Goal: Information Seeking & Learning: Learn about a topic

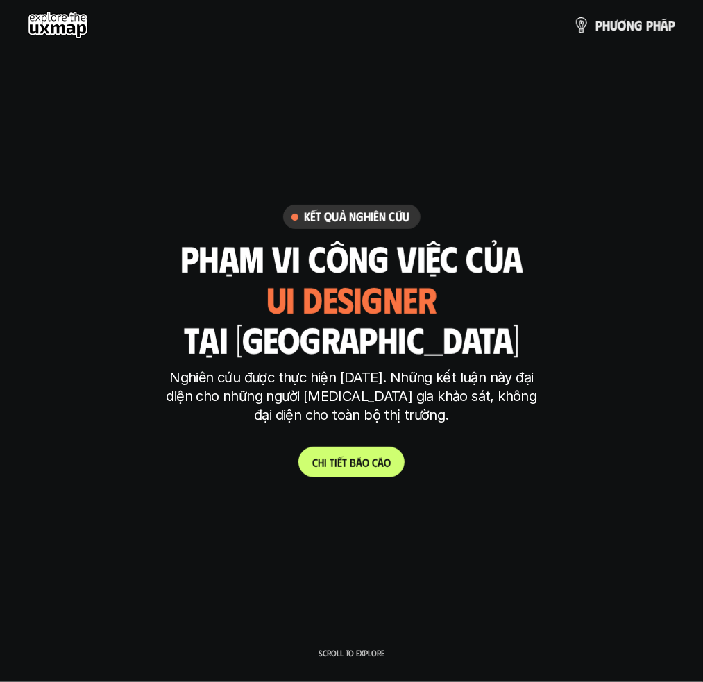
click at [343, 463] on p "C h i t i ế t b á o c á o" at bounding box center [351, 462] width 78 height 13
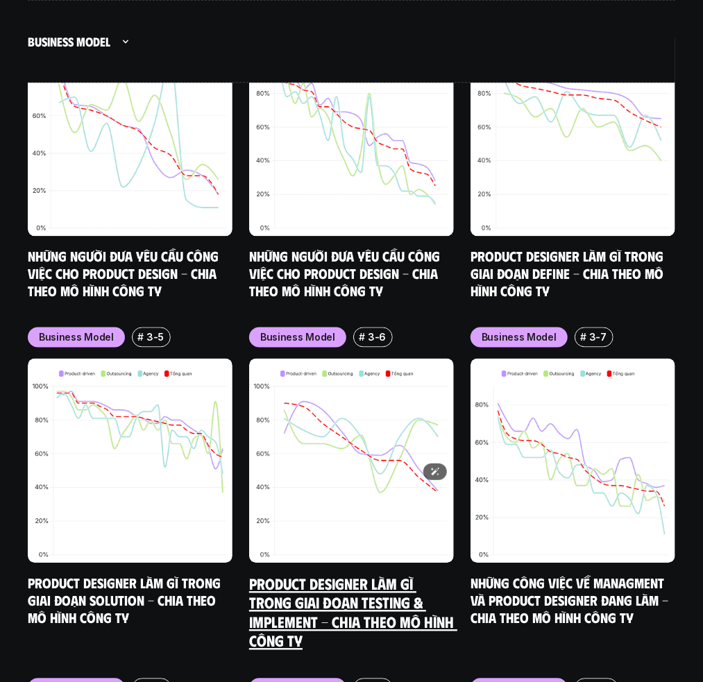
scroll to position [7218, 0]
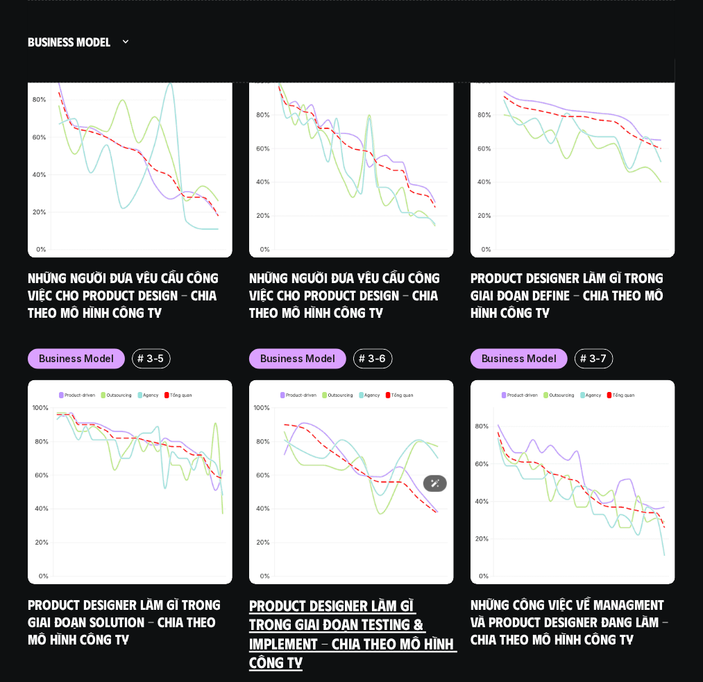
click at [345, 423] on img at bounding box center [351, 482] width 205 height 205
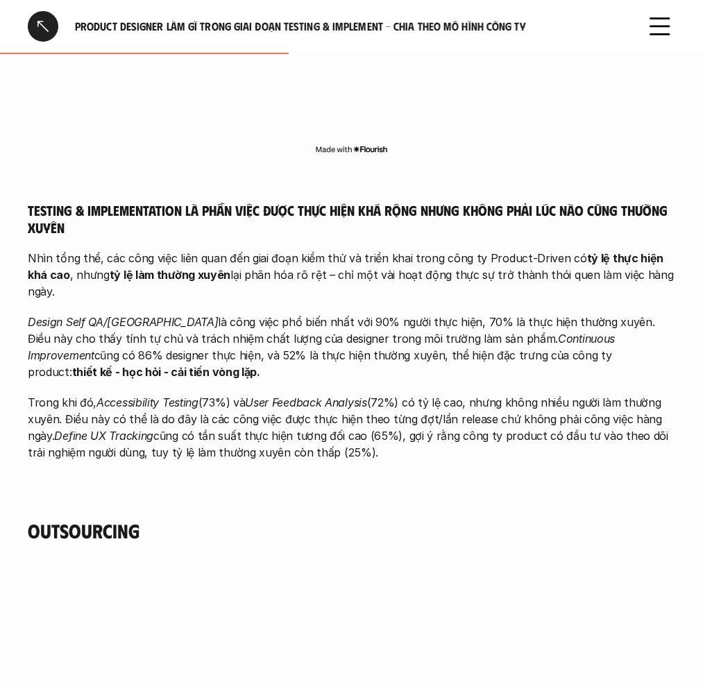
scroll to position [1613, 0]
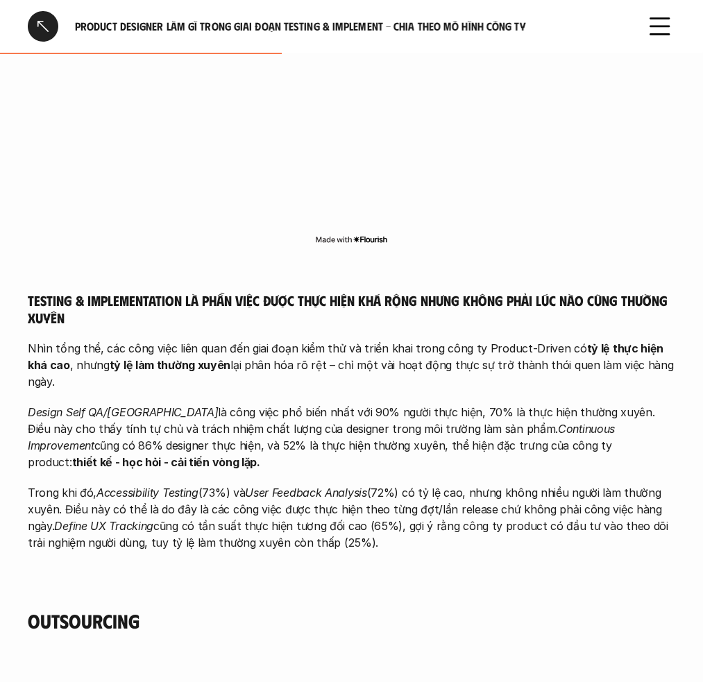
click at [240, 527] on div "All Business models overview Designer thuộc công ty Product-Driven và Outsourci…" at bounding box center [351, 472] width 703 height 3703
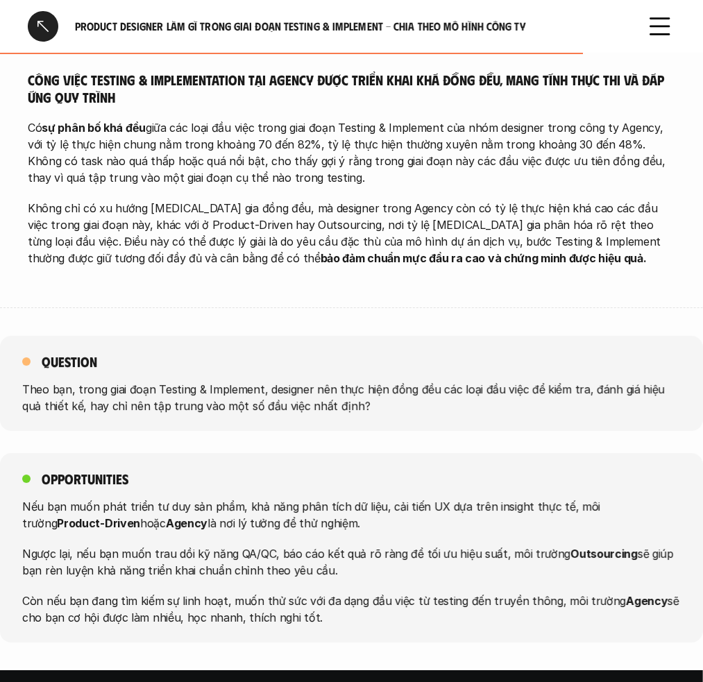
scroll to position [4002, 0]
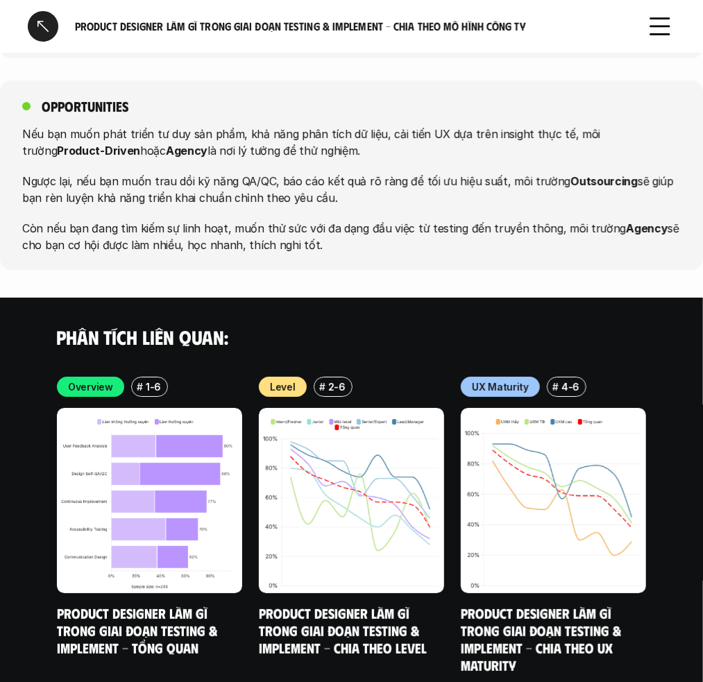
click at [337, 298] on div "Phân tích liên quan:" at bounding box center [351, 337] width 703 height 79
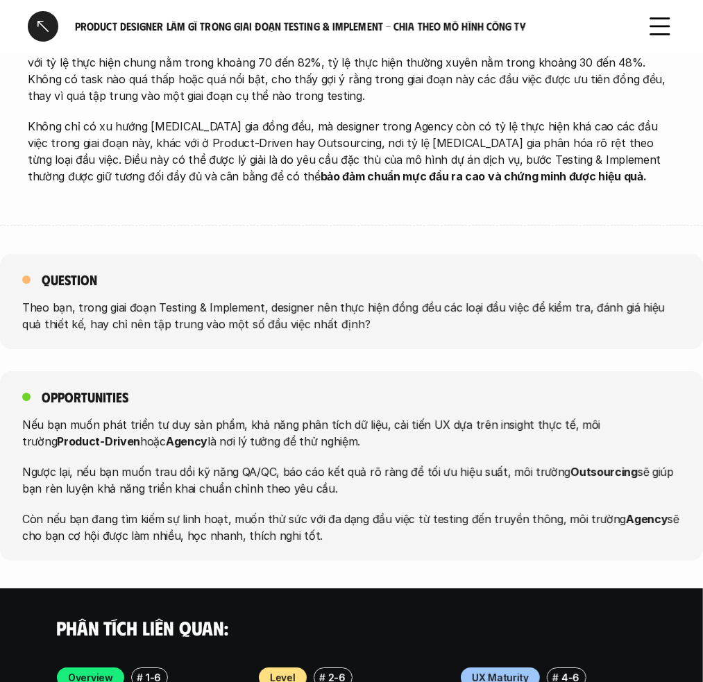
scroll to position [3599, 0]
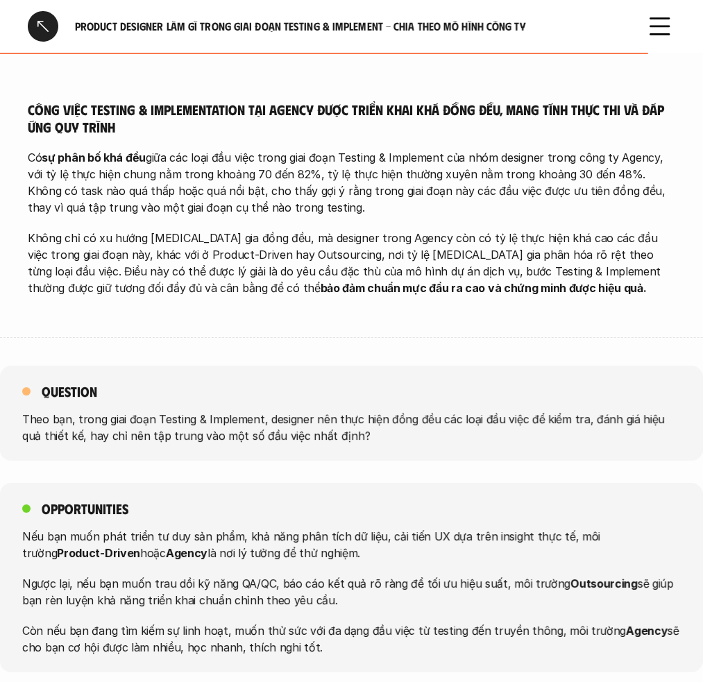
click at [284, 622] on p "Còn nếu bạn đang tìm kiếm sự linh hoạt, muốn thử sức với đa dạng đầu việc từ te…" at bounding box center [351, 638] width 658 height 33
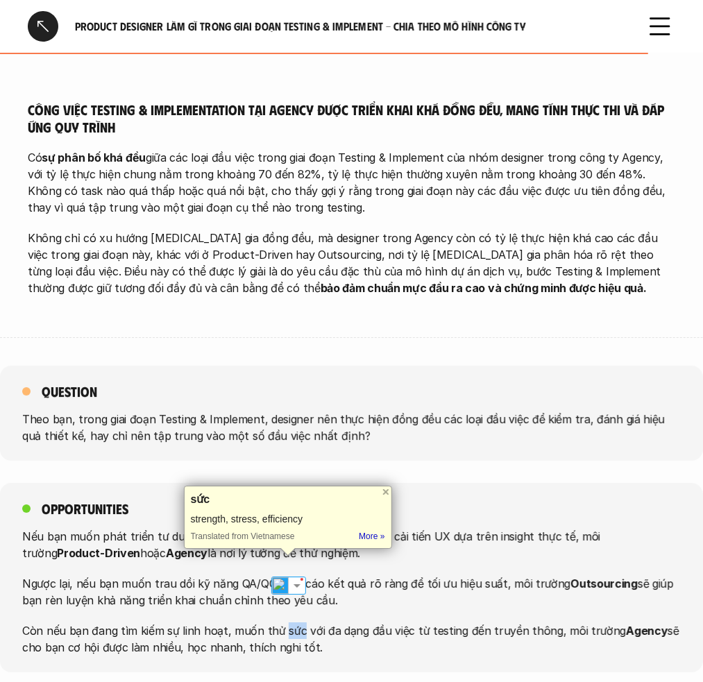
click at [284, 622] on p "Còn nếu bạn đang tìm kiếm sự linh hoạt, muốn thử sức với đa dạng đầu việc từ te…" at bounding box center [351, 638] width 658 height 33
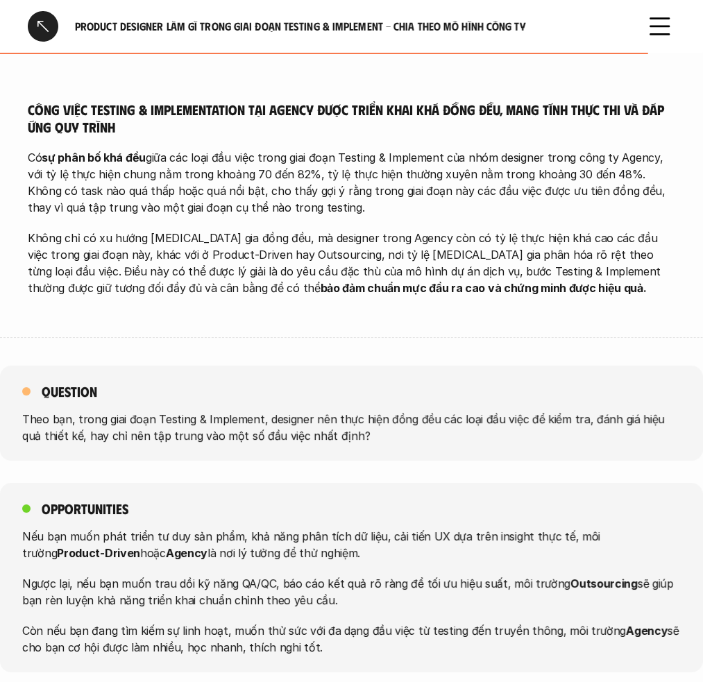
click at [279, 575] on p "Ngược lại, nếu bạn muốn trau dồi kỹ năng QA/QC, báo cáo kết quả rõ ràng để tối …" at bounding box center [351, 591] width 658 height 33
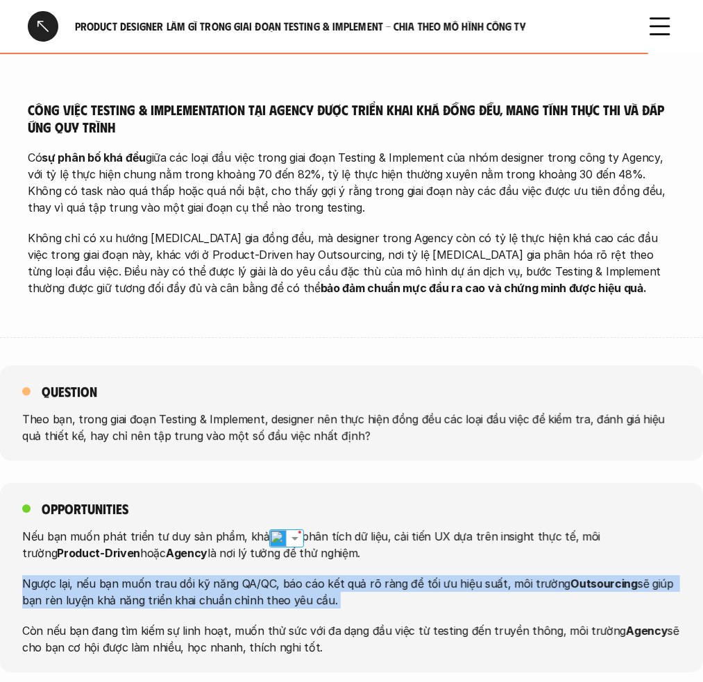
click at [279, 575] on p "Ngược lại, nếu bạn muốn trau dồi kỹ năng QA/QC, báo cáo kết quả rõ ràng để tối …" at bounding box center [351, 591] width 658 height 33
click at [330, 575] on p "Ngược lại, nếu bạn muốn trau dồi kỹ năng QA/QC, báo cáo kết quả rõ ràng để tối …" at bounding box center [351, 591] width 658 height 33
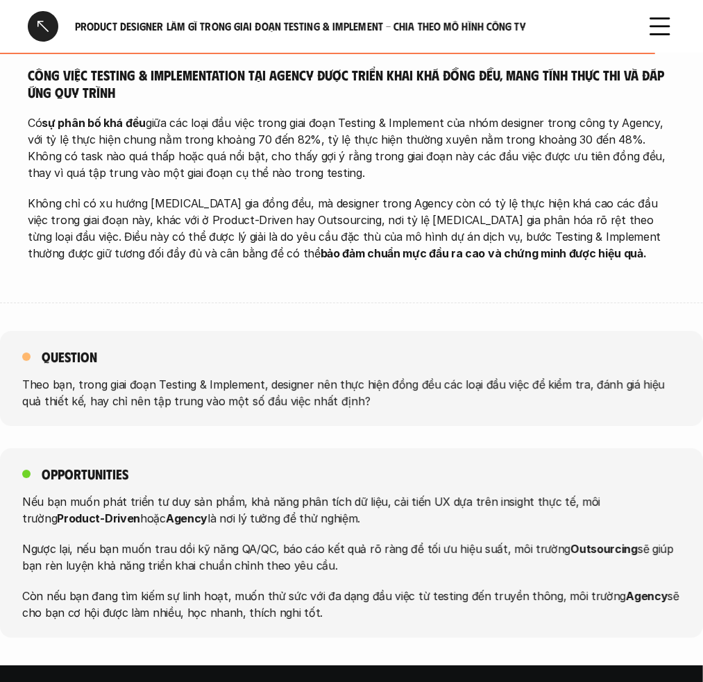
scroll to position [3626, 0]
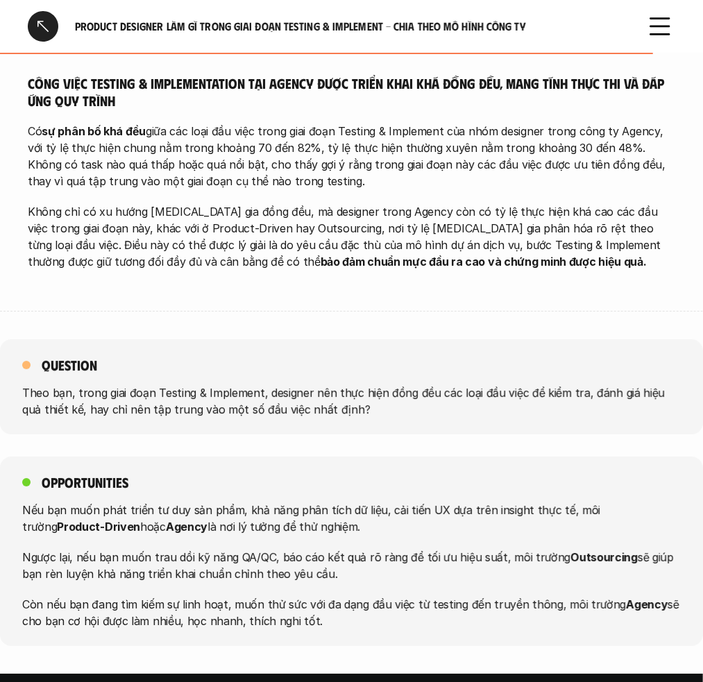
drag, startPoint x: 322, startPoint y: 488, endPoint x: 343, endPoint y: 513, distance: 32.5
click at [343, 549] on p "Ngược lại, nếu bạn muốn trau dồi kỹ năng QA/QC, báo cáo kết quả rõ ràng để tối …" at bounding box center [351, 565] width 658 height 33
click at [396, 456] on div "Opportunities Nếu bạn muốn phát triển tư duy sản phẩm, khả năng phân tích dữ li…" at bounding box center [351, 550] width 703 height 189
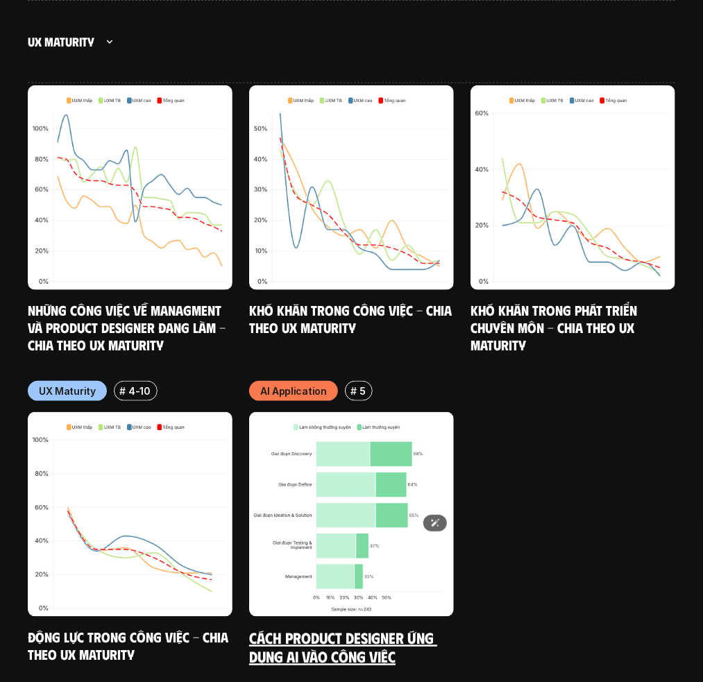
scroll to position [8827, 0]
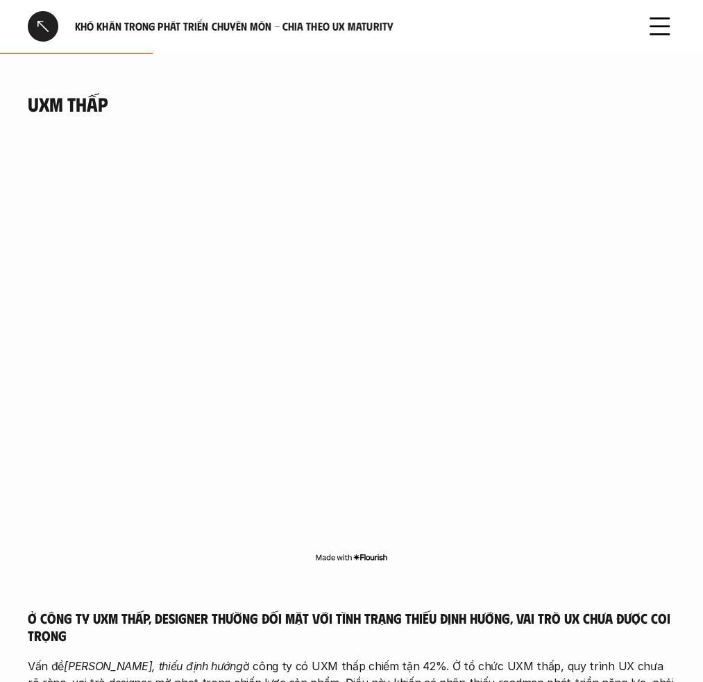
scroll to position [988, 0]
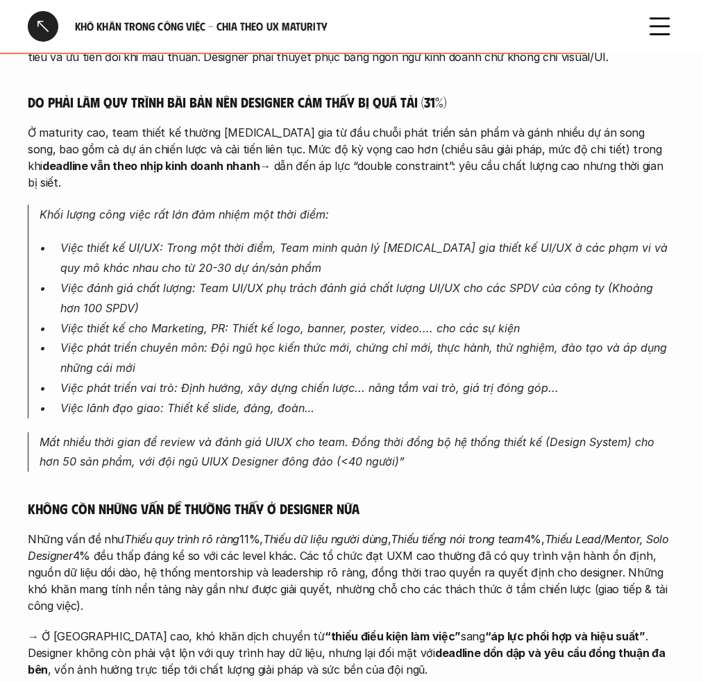
scroll to position [3036, 0]
